Goal: Transaction & Acquisition: Download file/media

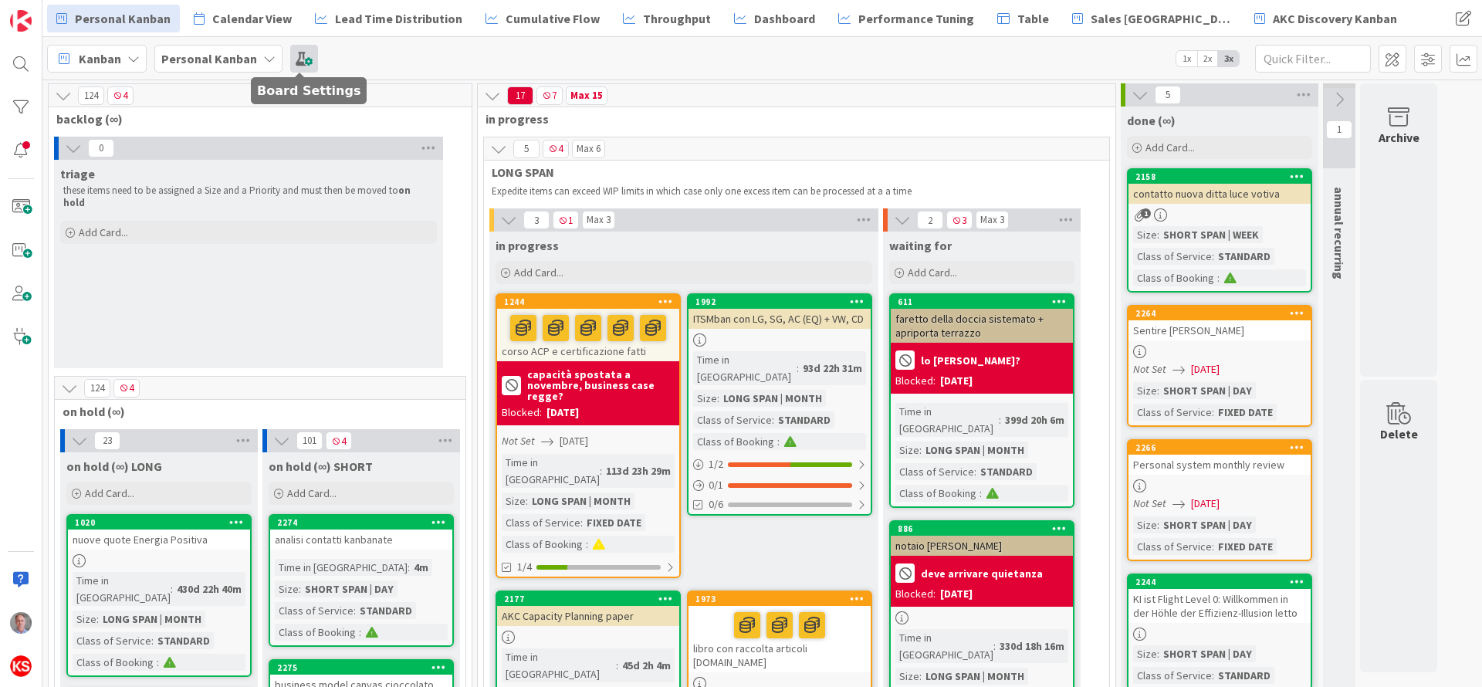
click at [299, 53] on span at bounding box center [304, 59] width 28 height 28
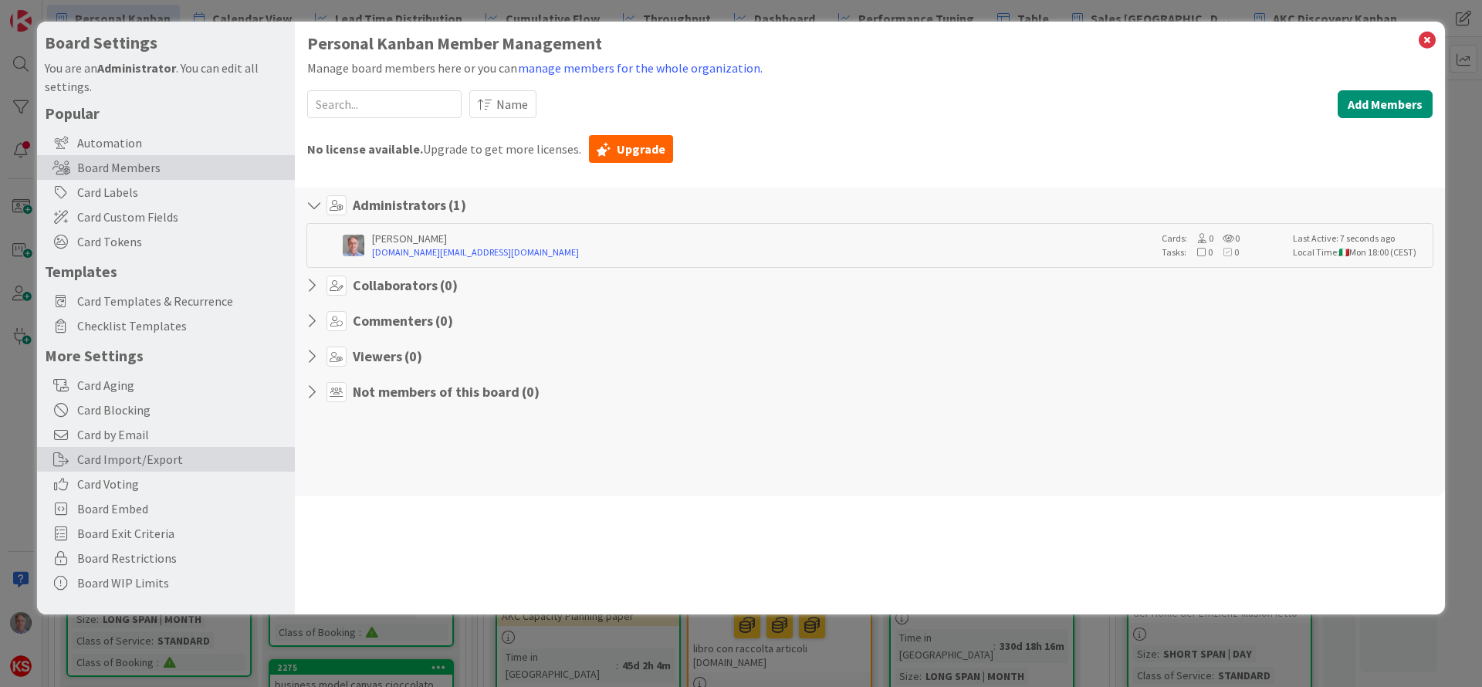
click at [98, 451] on div "Card Import/Export" at bounding box center [166, 459] width 258 height 25
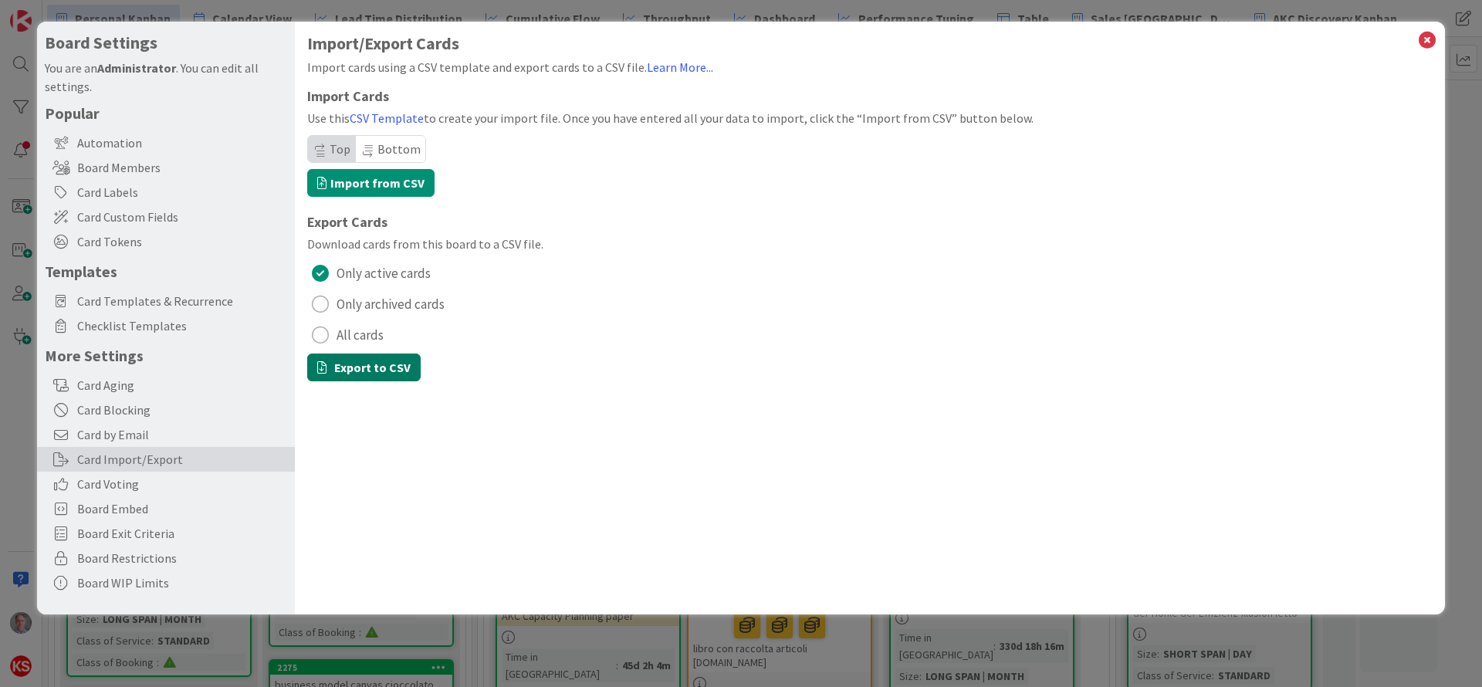
click at [367, 365] on button "Export to CSV" at bounding box center [363, 367] width 113 height 28
click at [323, 303] on div "radio" at bounding box center [320, 304] width 17 height 17
click at [358, 366] on button "Export to CSV" at bounding box center [363, 367] width 113 height 28
click at [321, 333] on div "radio" at bounding box center [320, 334] width 17 height 17
click at [350, 374] on button "Export to CSV" at bounding box center [363, 367] width 113 height 28
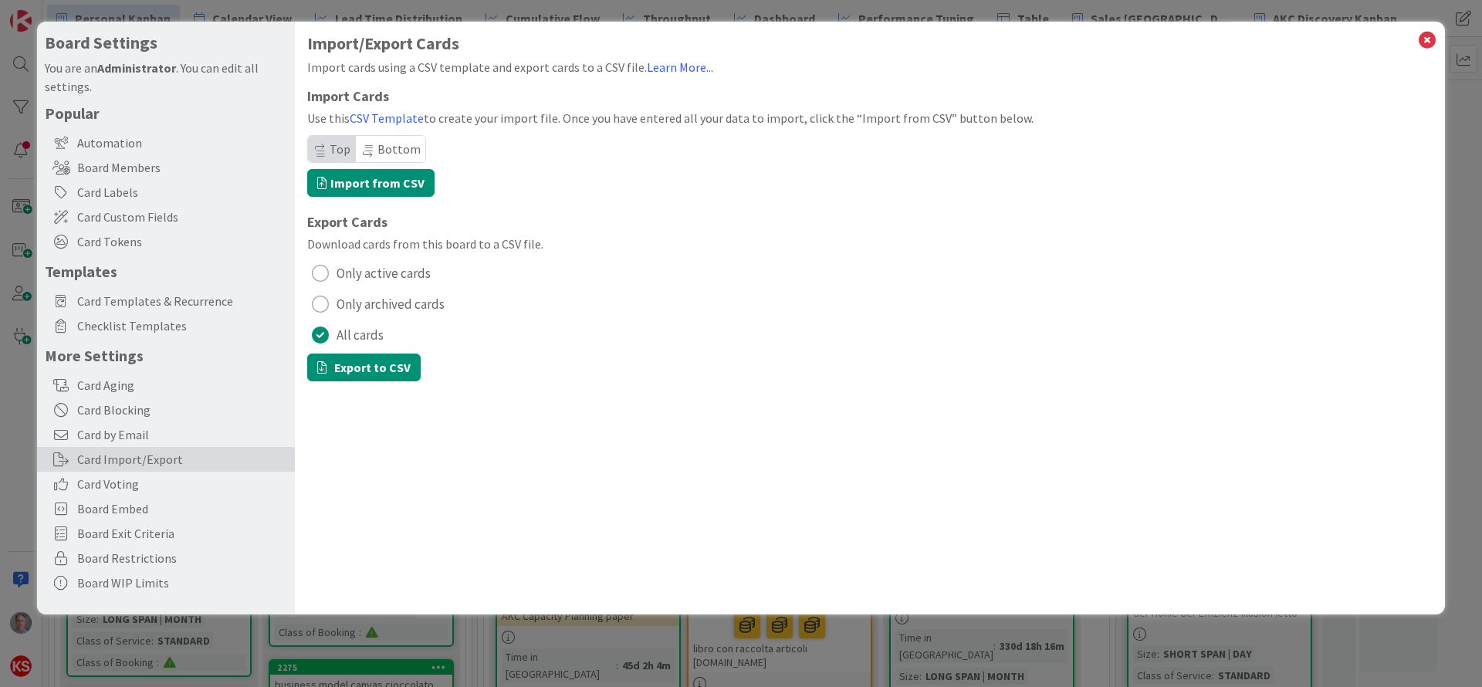
click at [562, 247] on div "Download cards from this board to a CSV file." at bounding box center [869, 244] width 1125 height 19
click at [1430, 36] on icon at bounding box center [1427, 40] width 20 height 22
